Goal: Task Accomplishment & Management: Use online tool/utility

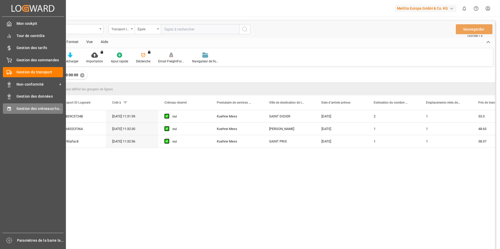
click at [12, 106] on div "Gestion des créneaux horaires Gestion des créneaux horaires" at bounding box center [33, 109] width 60 height 10
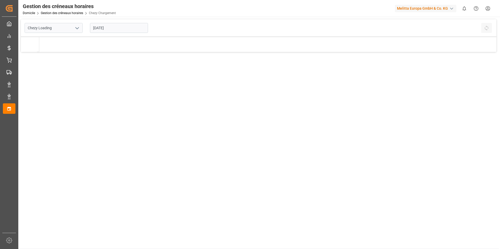
type input "Chezy Loading"
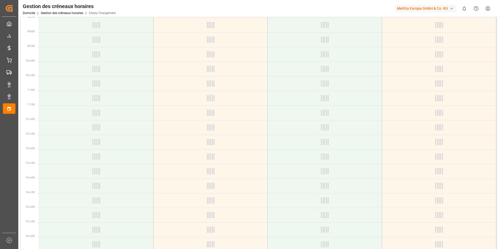
scroll to position [78, 0]
